Goal: Navigation & Orientation: Understand site structure

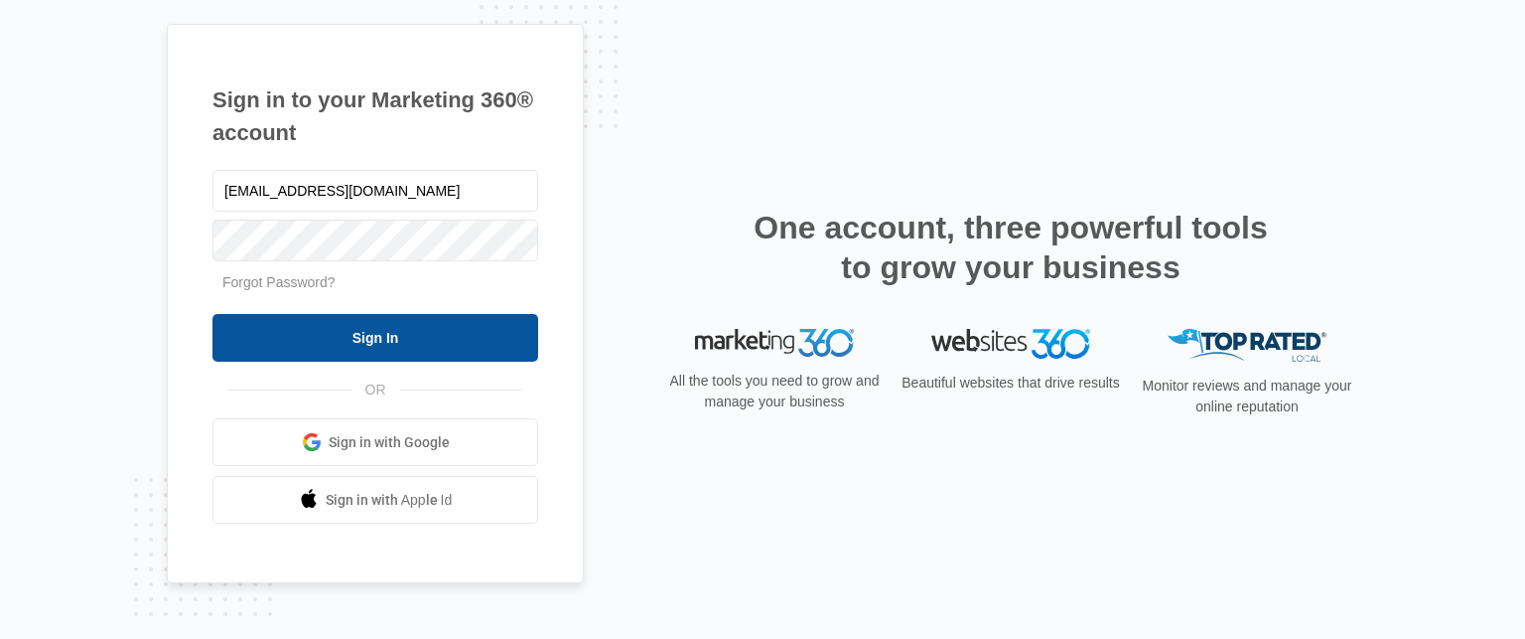
click at [395, 348] on input "Sign In" at bounding box center [376, 338] width 326 height 48
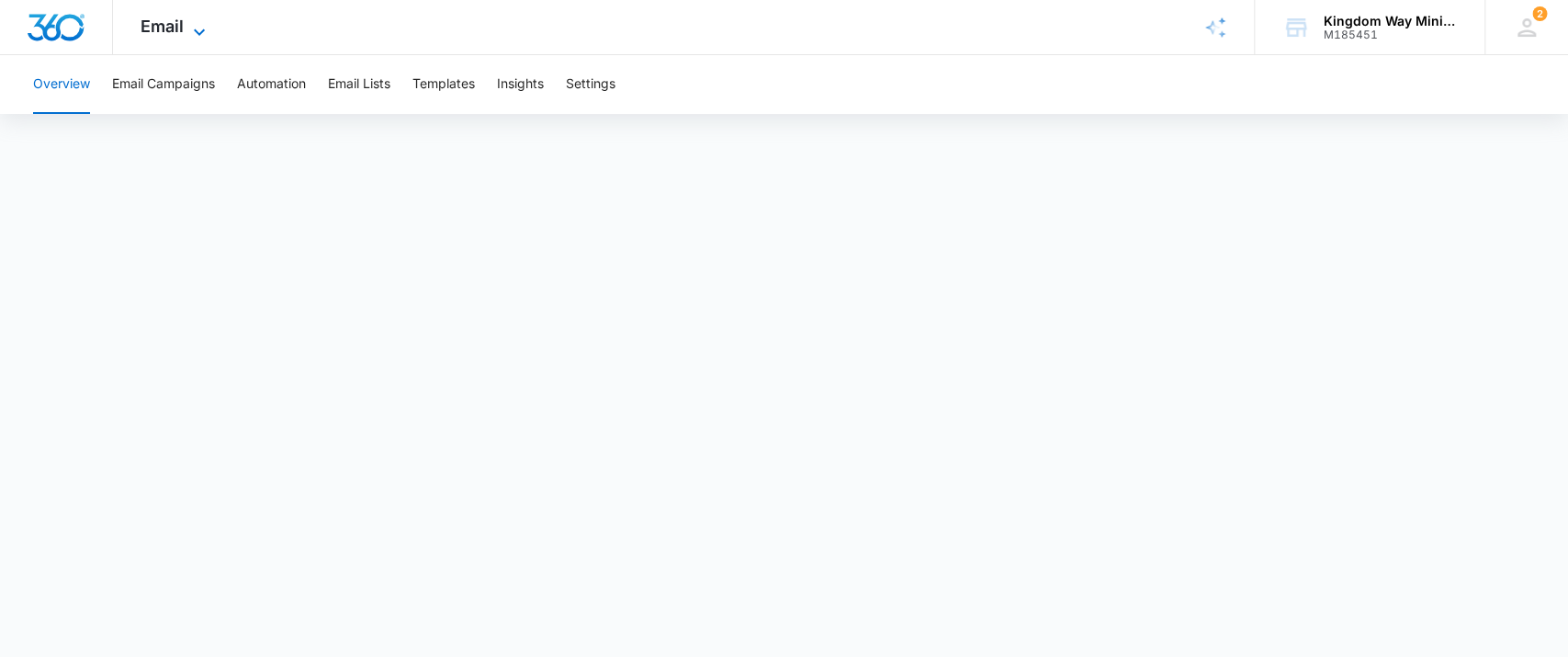
click at [154, 27] on span "Email" at bounding box center [162, 26] width 43 height 19
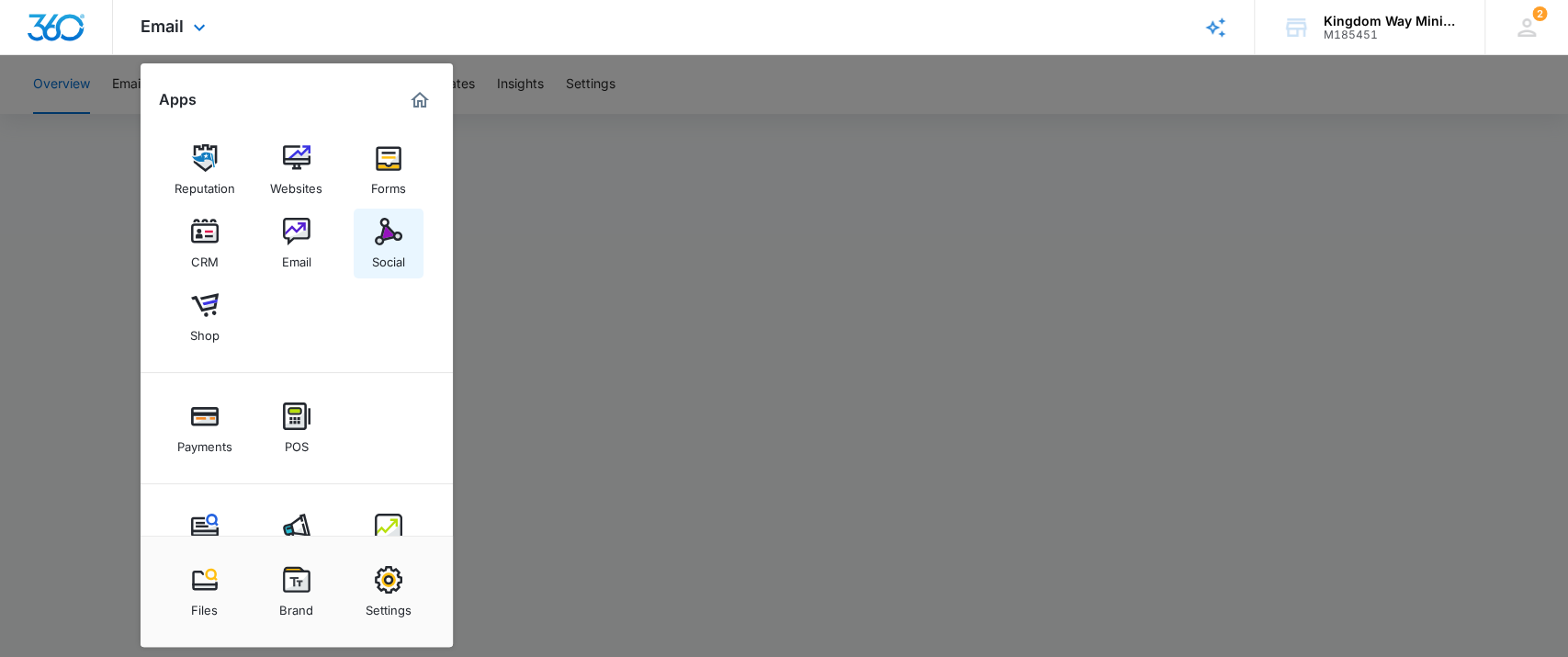
click at [382, 236] on img at bounding box center [389, 231] width 28 height 28
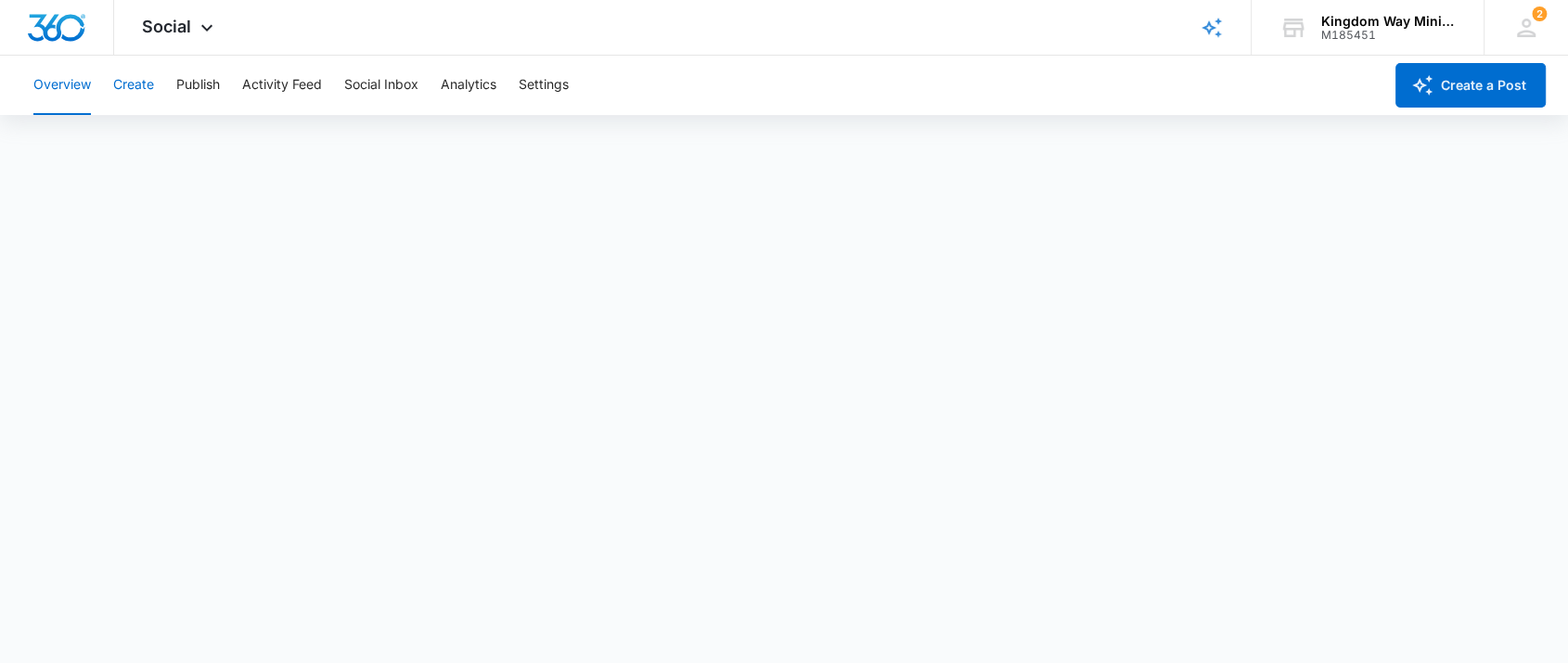
click at [143, 87] on button "Create" at bounding box center [134, 86] width 41 height 60
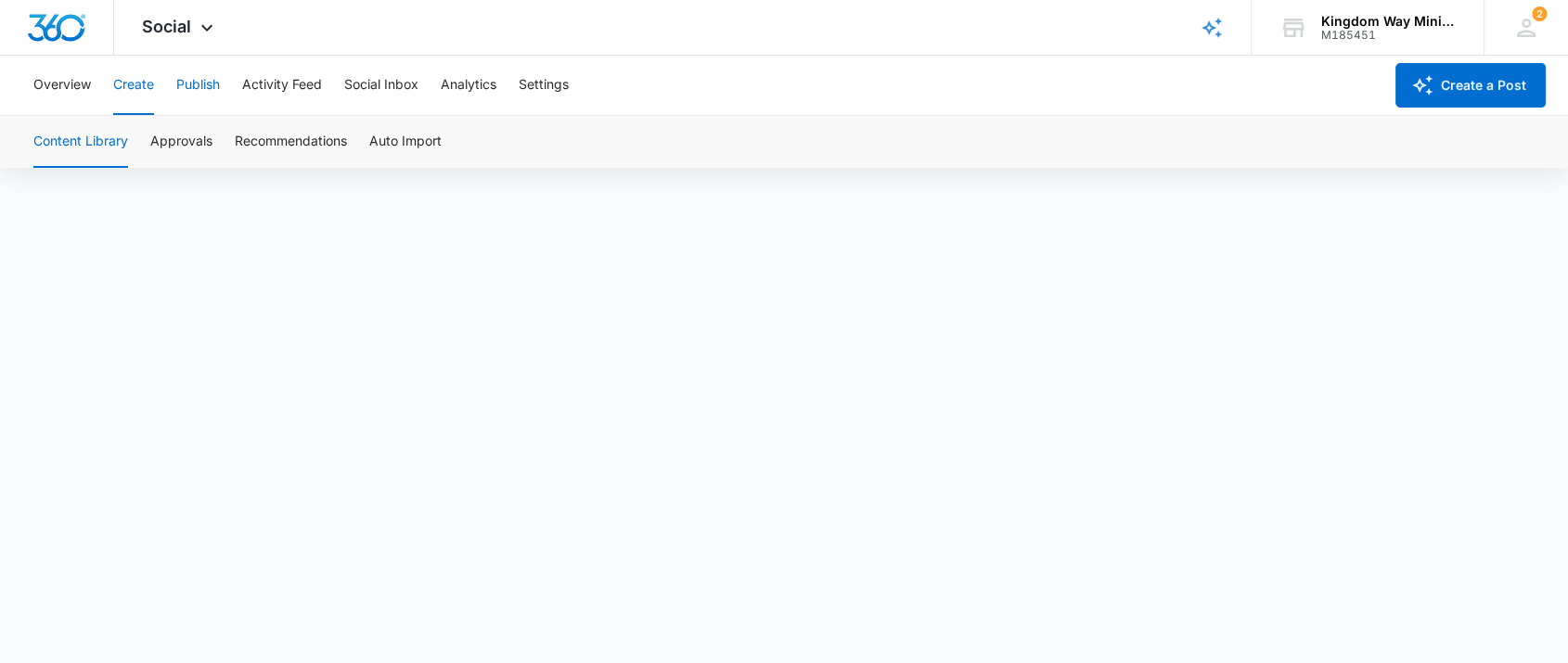
click at [193, 82] on button "Publish" at bounding box center [198, 86] width 44 height 60
click at [297, 87] on button "Activity Feed" at bounding box center [281, 86] width 79 height 60
click at [400, 84] on button "Social Inbox" at bounding box center [380, 86] width 74 height 60
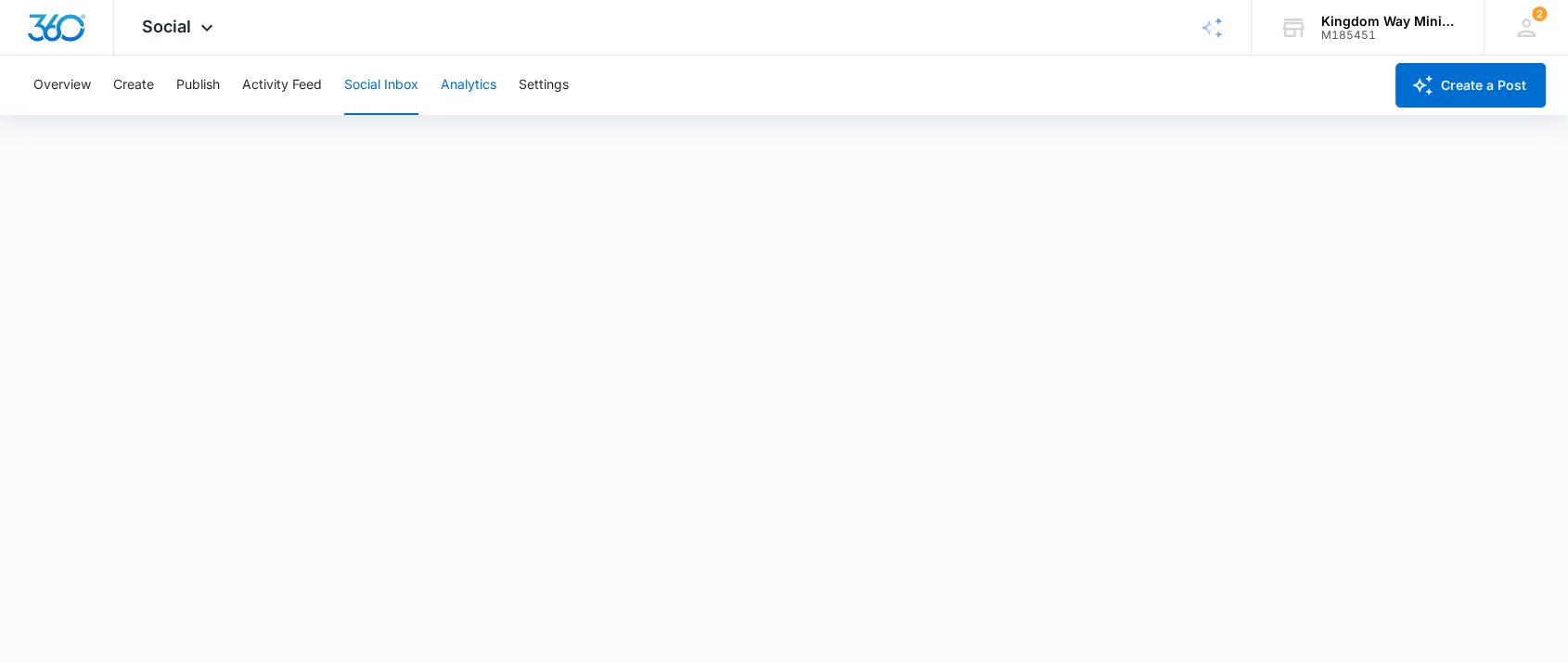
click at [478, 99] on button "Analytics" at bounding box center [469, 86] width 56 height 60
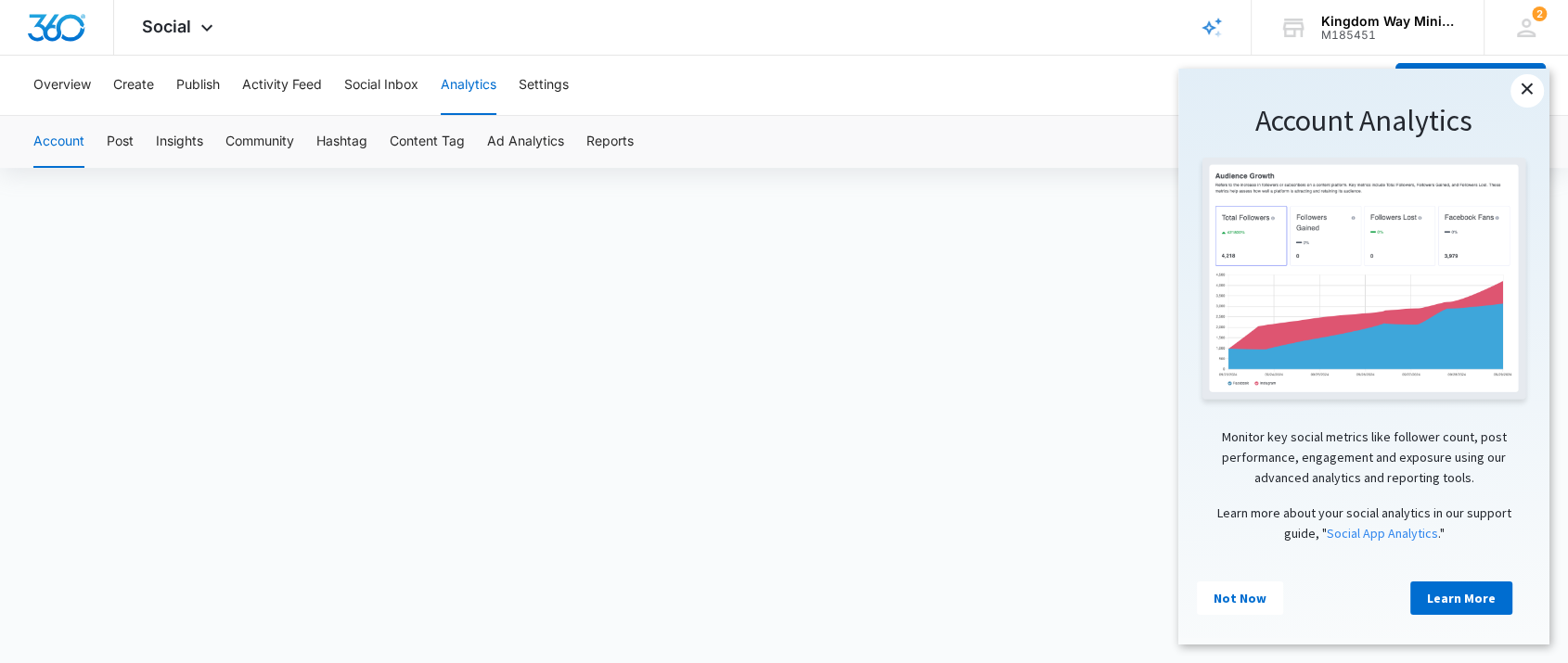
click at [1524, 88] on link "×" at bounding box center [1528, 91] width 34 height 34
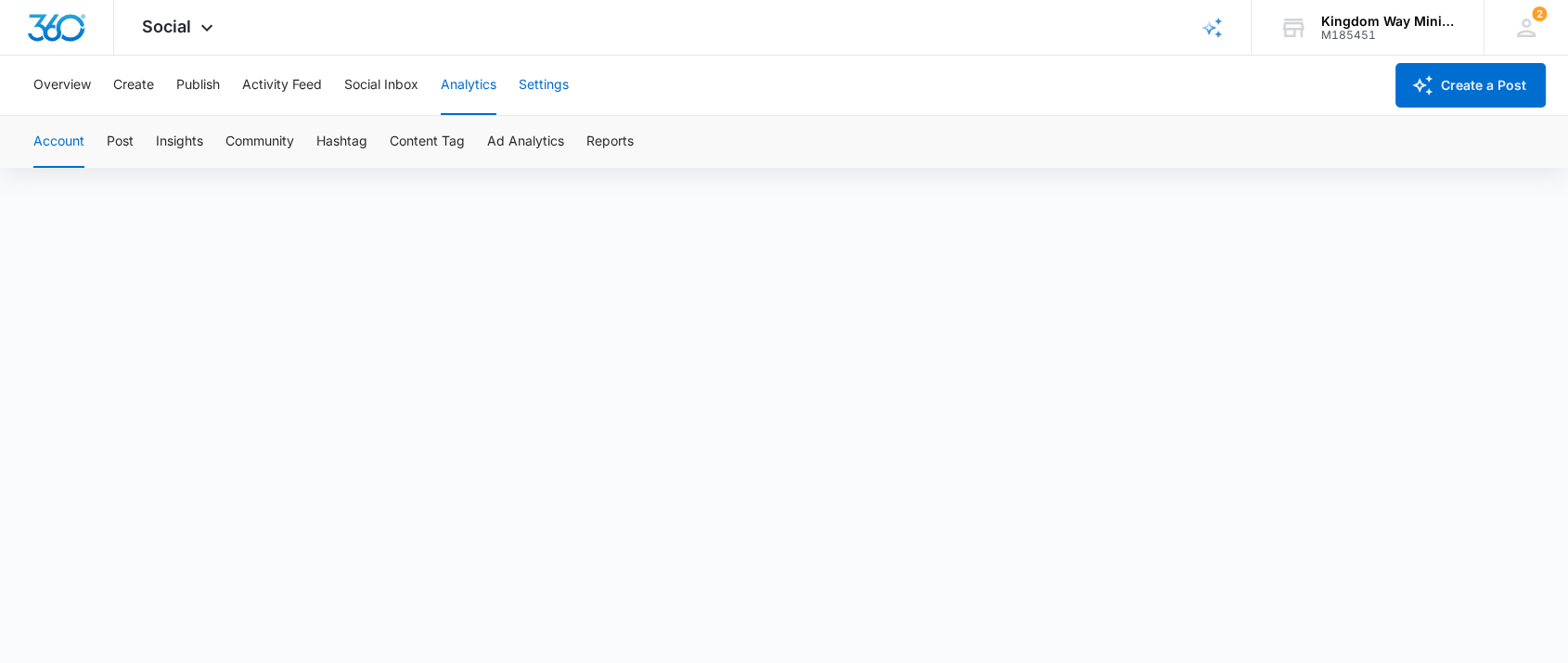
click at [542, 78] on button "Settings" at bounding box center [544, 86] width 50 height 60
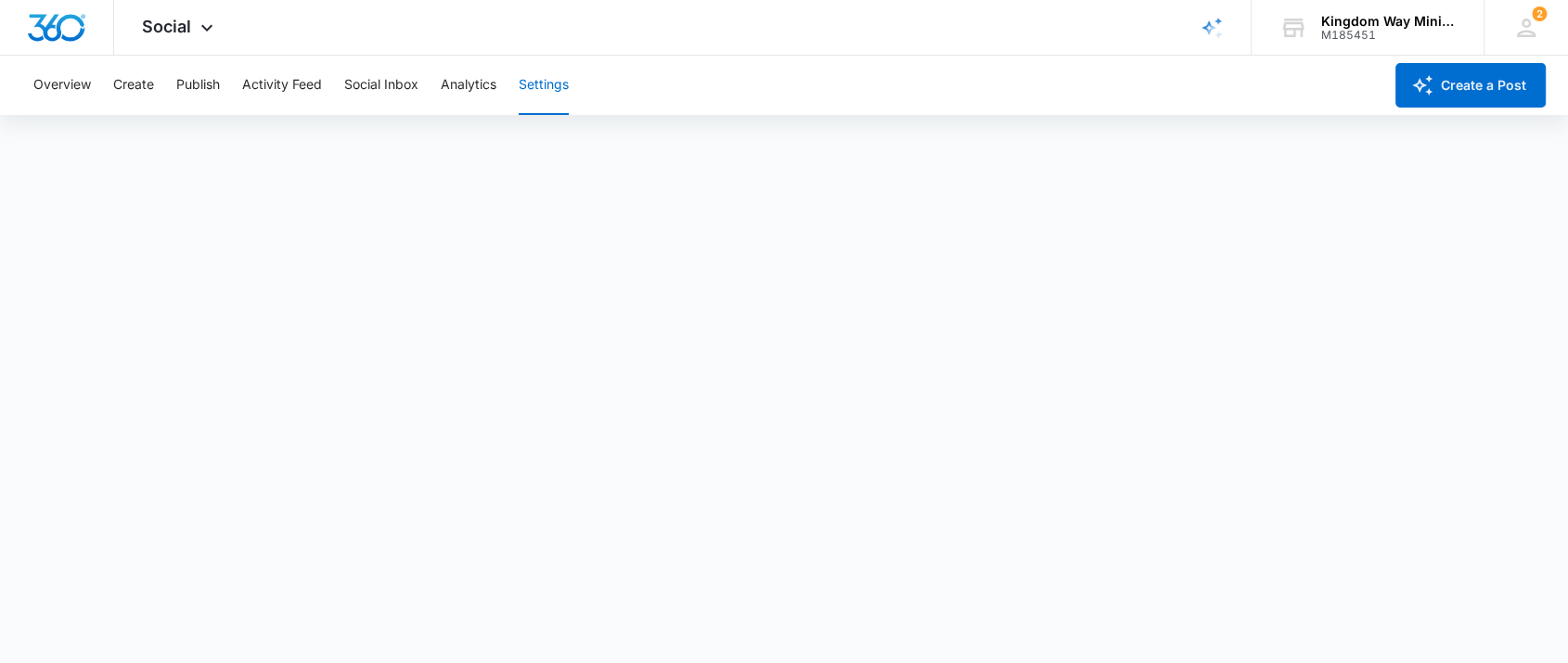
scroll to position [6, 0]
click at [472, 78] on button "Analytics" at bounding box center [469, 86] width 56 height 60
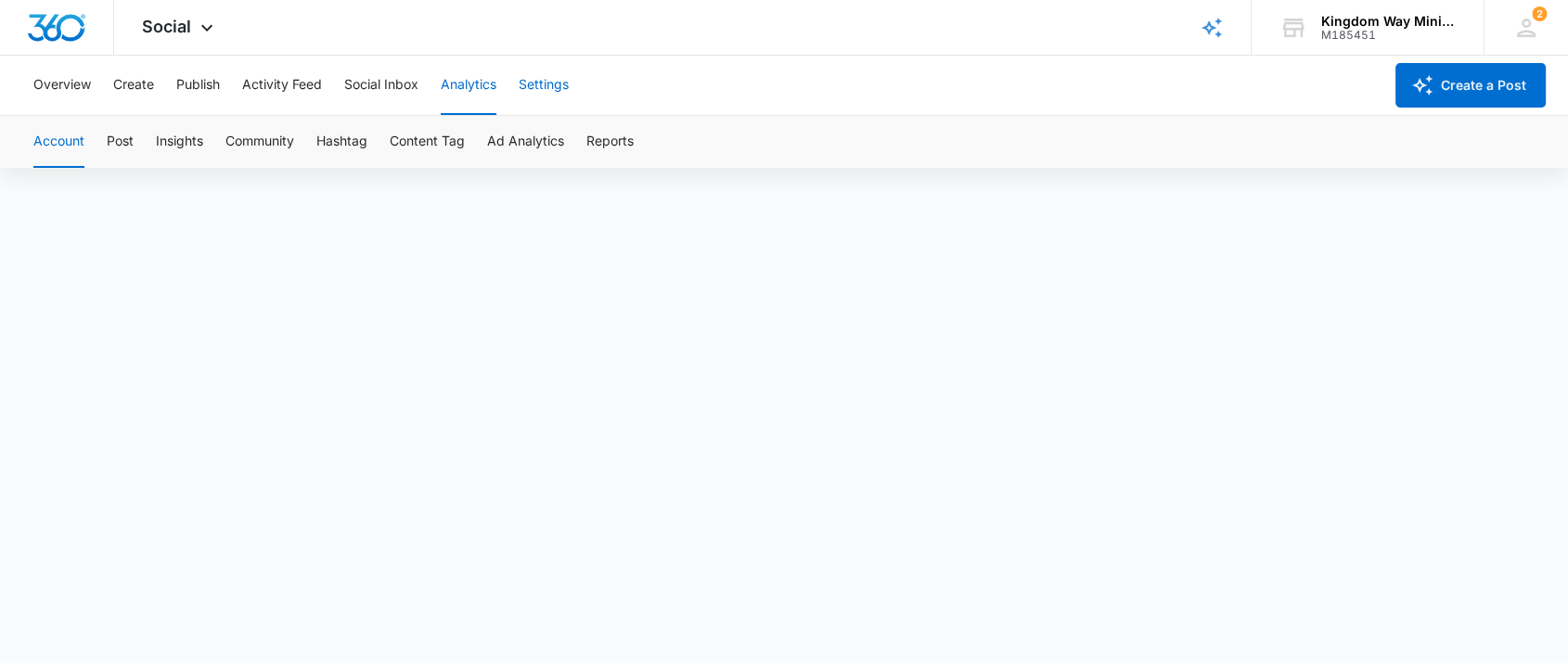
click at [546, 89] on button "Settings" at bounding box center [544, 86] width 50 height 60
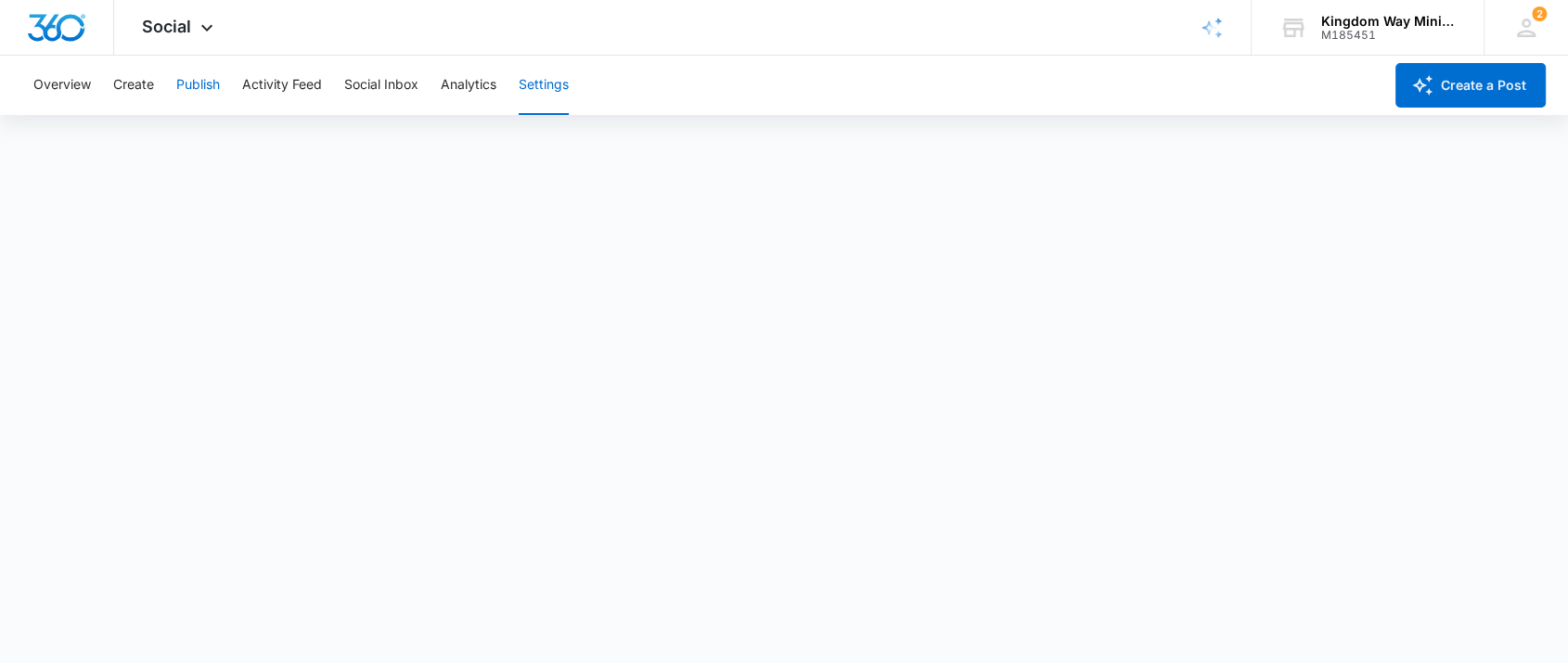
click at [190, 89] on button "Publish" at bounding box center [198, 86] width 44 height 60
